Goal: Find specific page/section: Find specific page/section

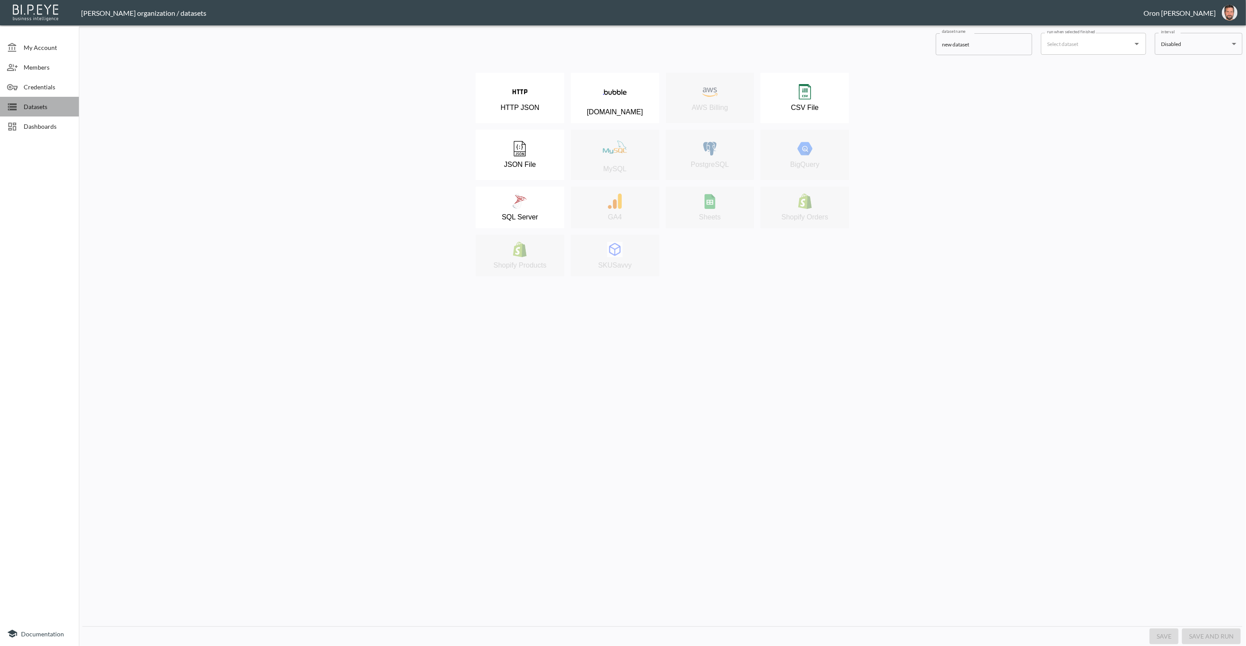
click at [51, 110] on span "Datasets" at bounding box center [48, 106] width 48 height 9
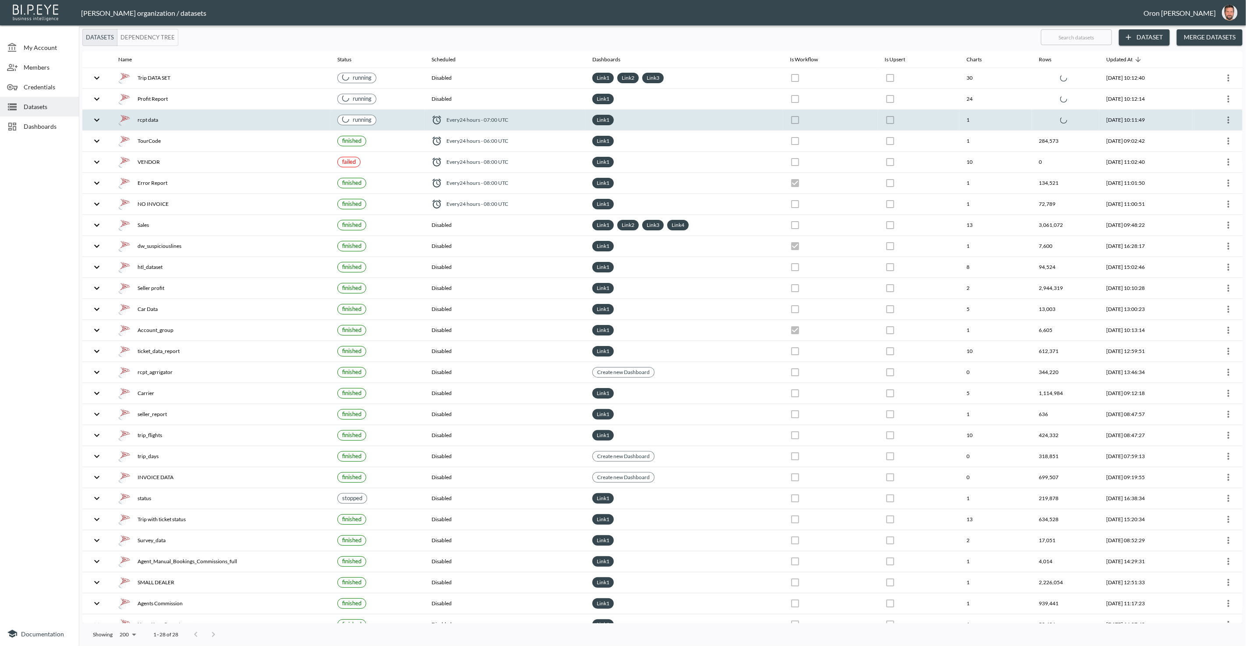
click at [219, 114] on div "rcpt data" at bounding box center [220, 120] width 205 height 12
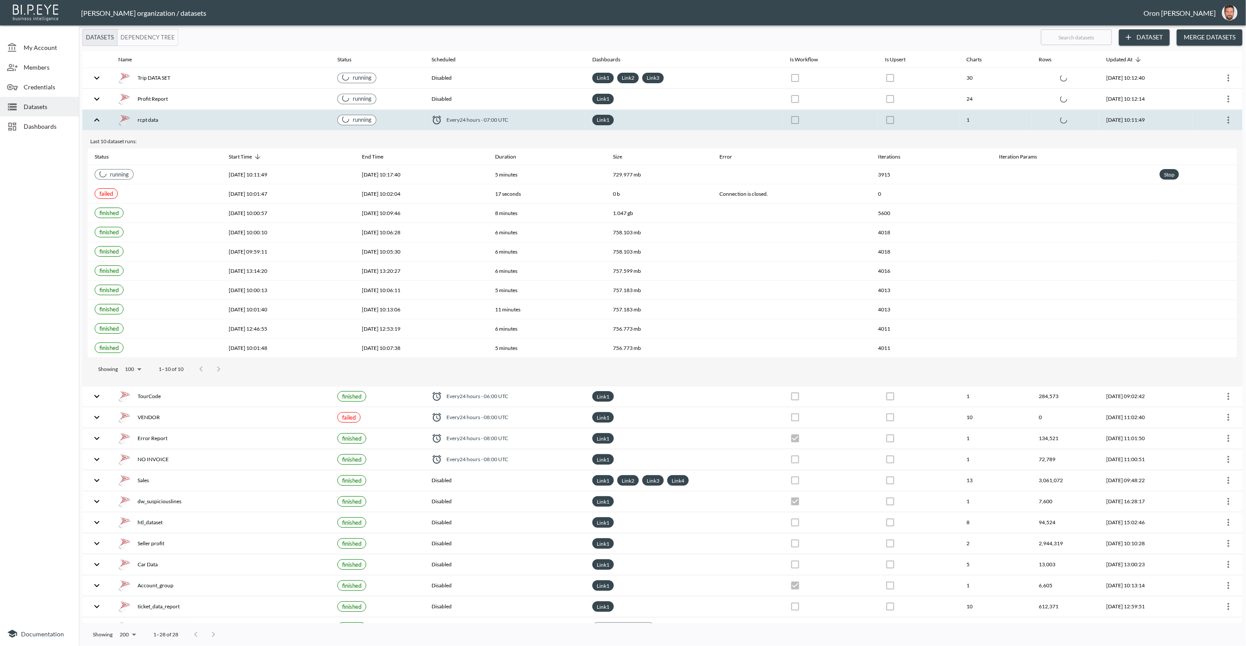
click at [218, 114] on div "rcpt data" at bounding box center [220, 120] width 205 height 12
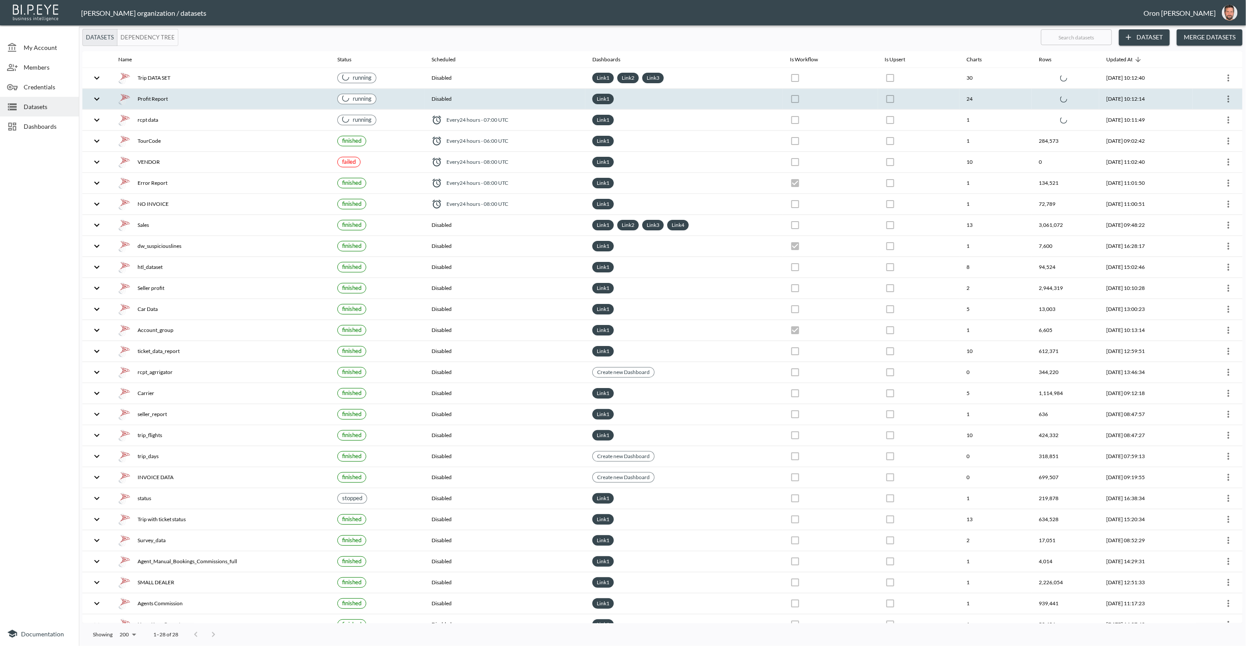
click at [216, 95] on div "Profit Report" at bounding box center [220, 99] width 205 height 12
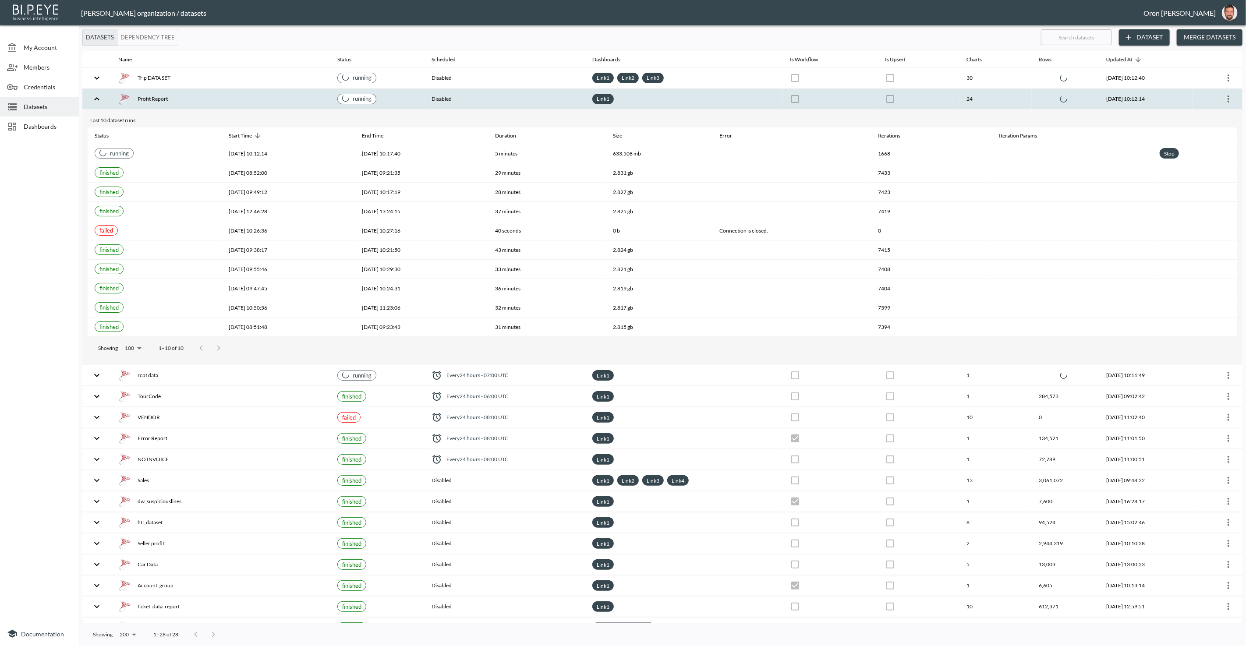
click at [216, 95] on div "Profit Report" at bounding box center [220, 99] width 205 height 12
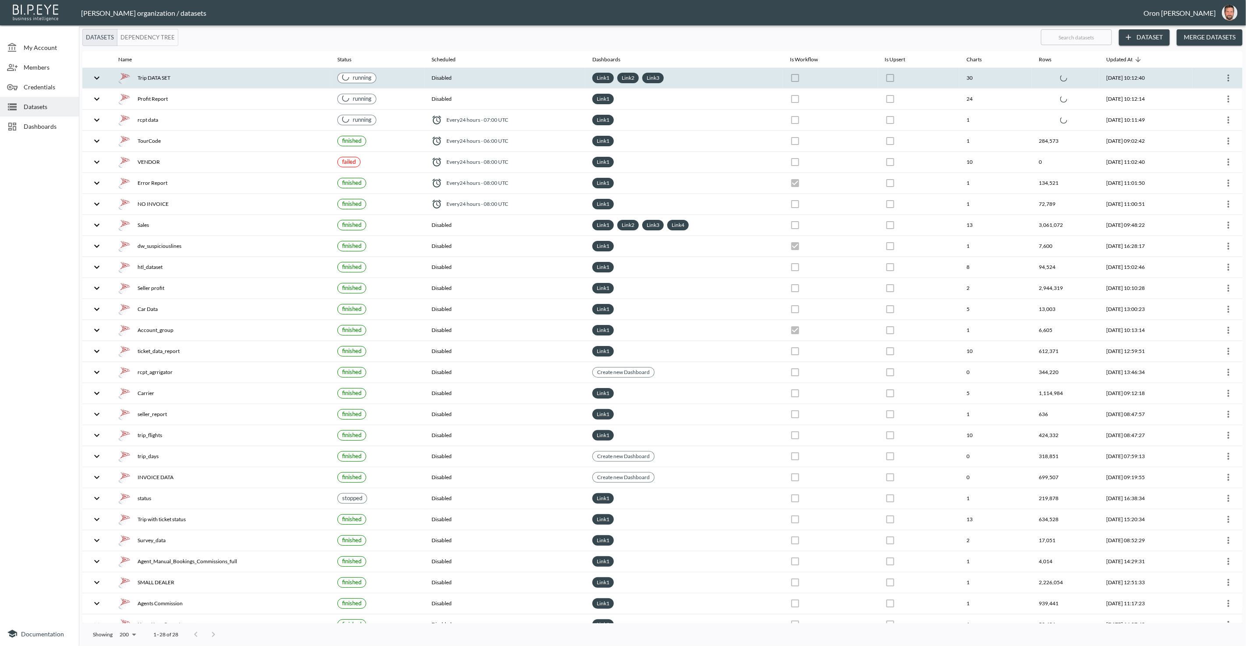
click at [214, 69] on th "Trip DATA SET" at bounding box center [220, 78] width 219 height 21
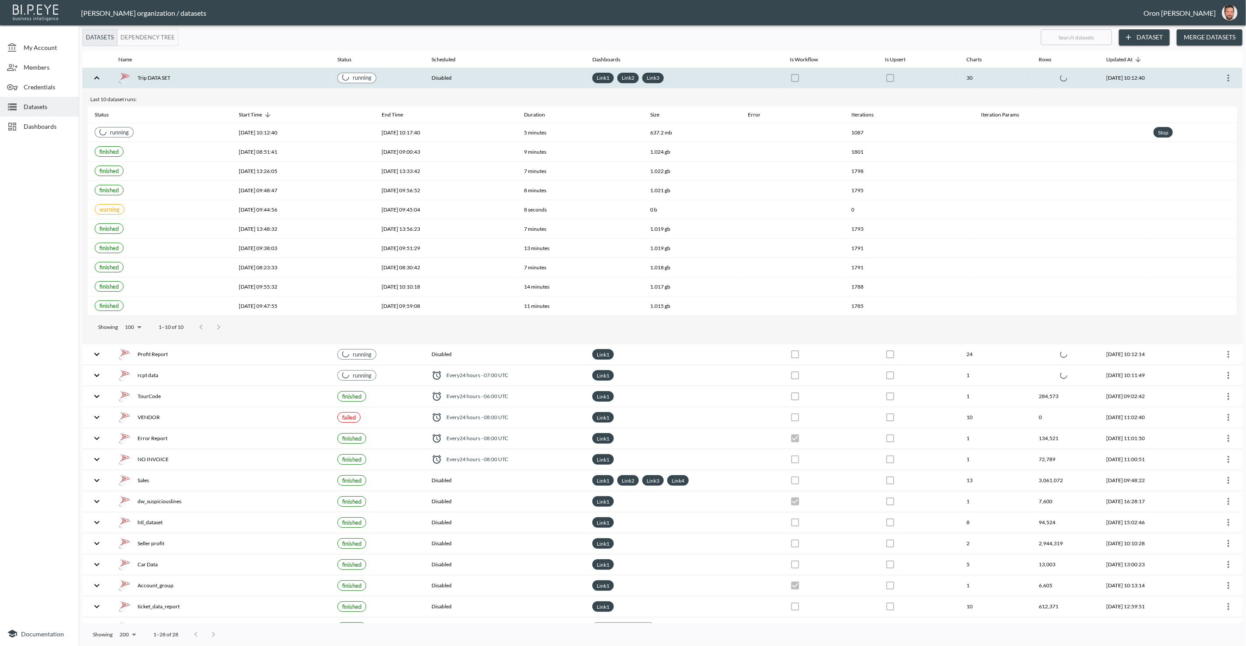
click at [214, 69] on th "Trip DATA SET" at bounding box center [220, 78] width 219 height 21
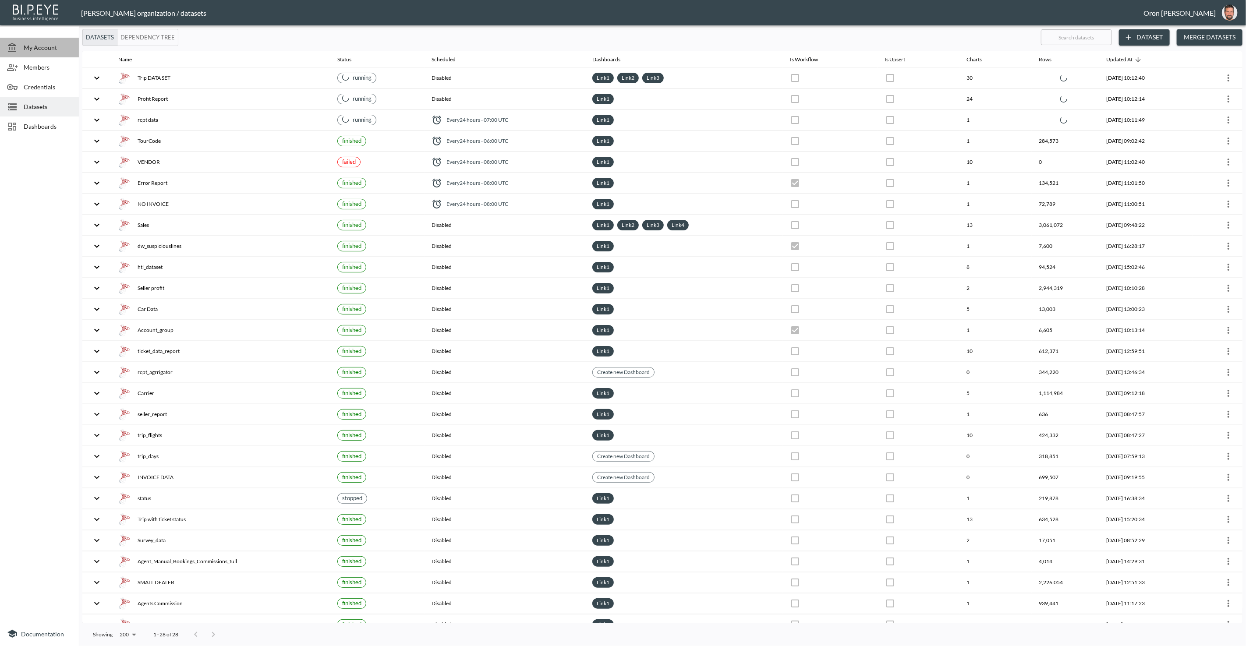
click at [13, 49] on icon at bounding box center [12, 47] width 11 height 11
